Goal: Information Seeking & Learning: Compare options

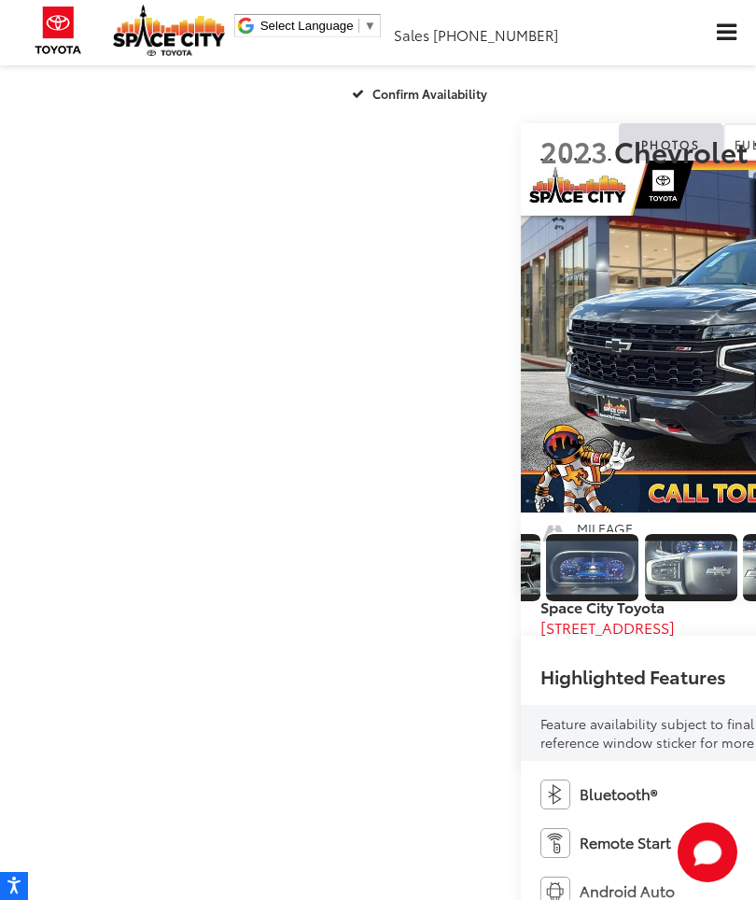
scroll to position [0, 2167]
click at [47, 594] on img "Expand Photo 15" at bounding box center [-1, 567] width 94 height 53
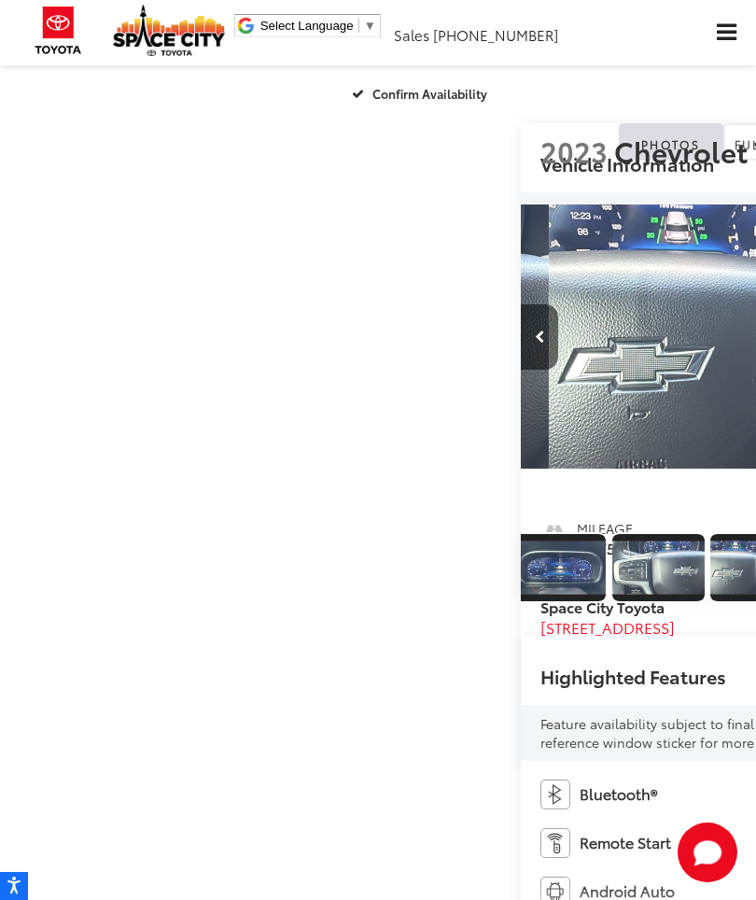
scroll to position [0, 11345]
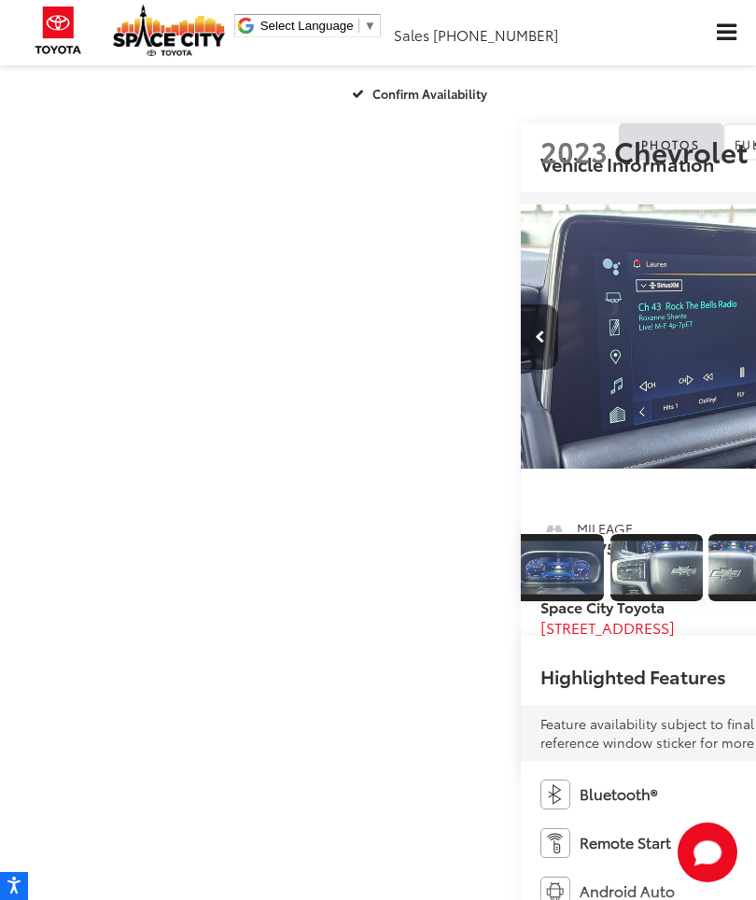
click at [211, 594] on img "Expand Photo 17" at bounding box center [164, 567] width 94 height 53
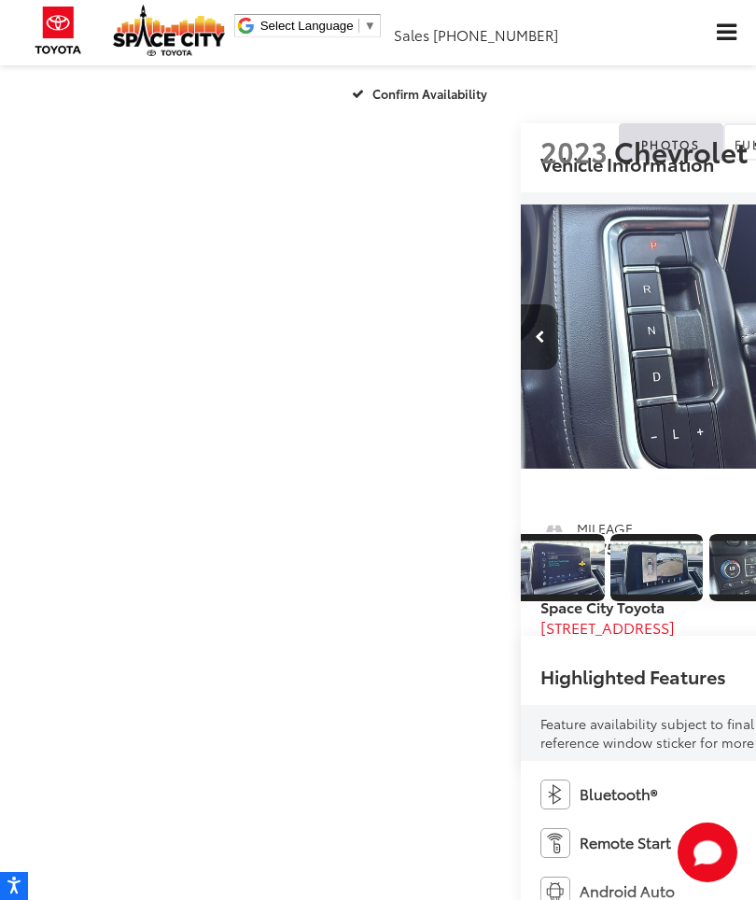
scroll to position [0, 12857]
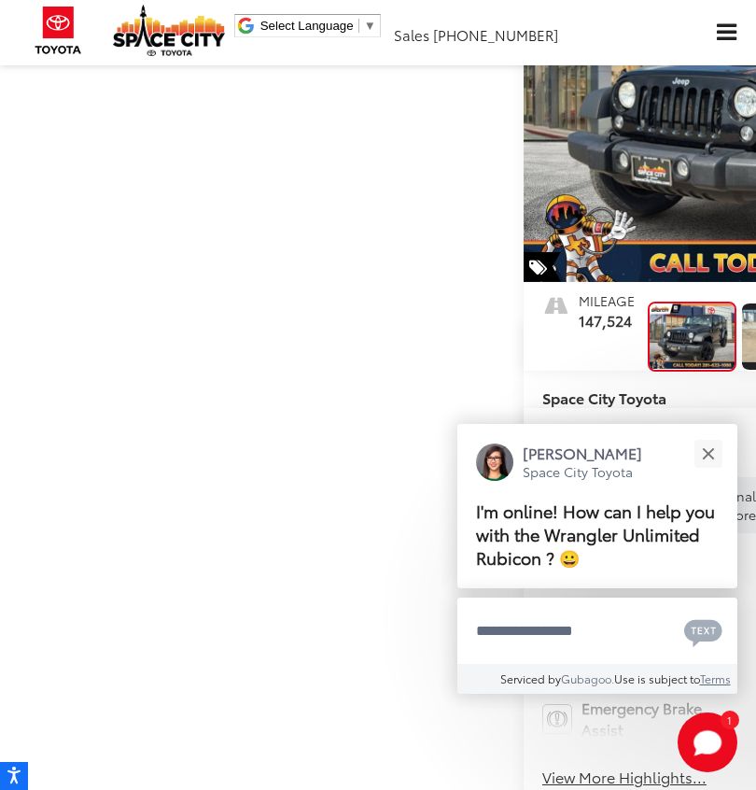
scroll to position [226, 0]
